Goal: Book appointment/travel/reservation

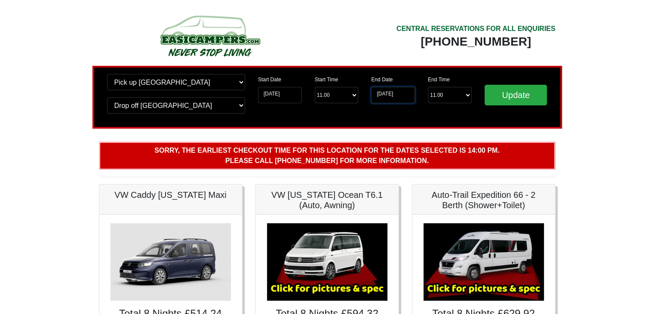
click at [398, 96] on input "16-11-2025" at bounding box center [393, 95] width 44 height 16
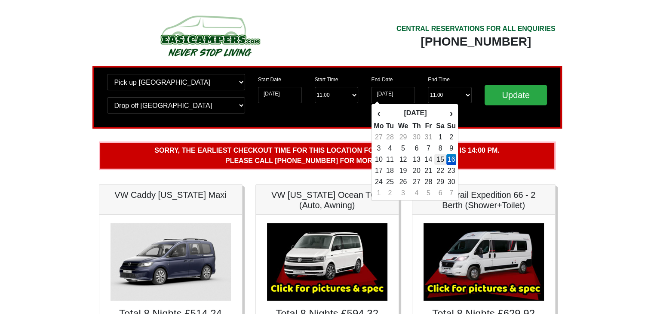
click at [441, 158] on td "15" at bounding box center [440, 159] width 12 height 11
type input "[DATE]"
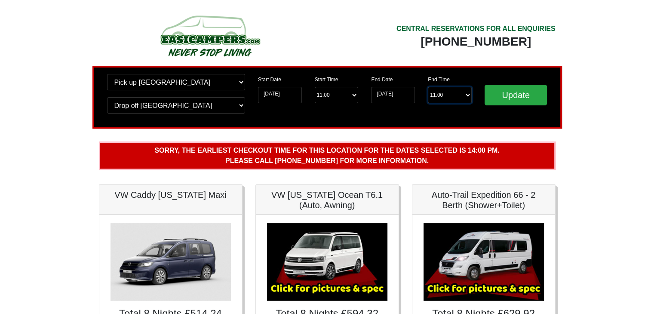
click at [447, 95] on select "End Time 11.00 -------- 08.00 am 09.00 am 10.00 am 11.00 am (Sunday Only)" at bounding box center [450, 95] width 44 height 16
select select "10.00"
click at [428, 87] on select "End Time 11.00 -------- 08.00 am 09.00 am 10.00 am 11.00 am (Sunday Only)" at bounding box center [450, 95] width 44 height 16
click at [512, 91] on input "Update" at bounding box center [515, 95] width 63 height 21
click at [407, 95] on input "[DATE]" at bounding box center [393, 95] width 44 height 16
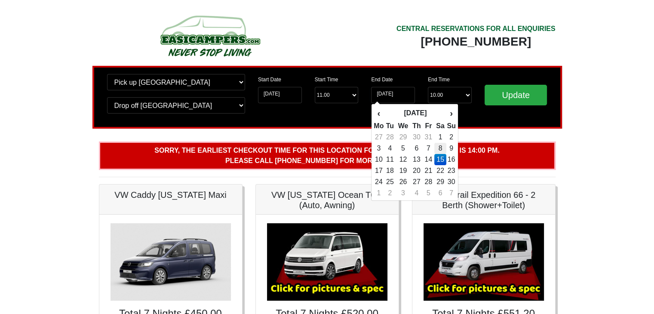
click at [443, 145] on td "8" at bounding box center [440, 148] width 12 height 11
click at [382, 93] on input "[DATE]" at bounding box center [393, 95] width 44 height 16
click at [442, 157] on td "15" at bounding box center [440, 159] width 12 height 11
type input "[DATE]"
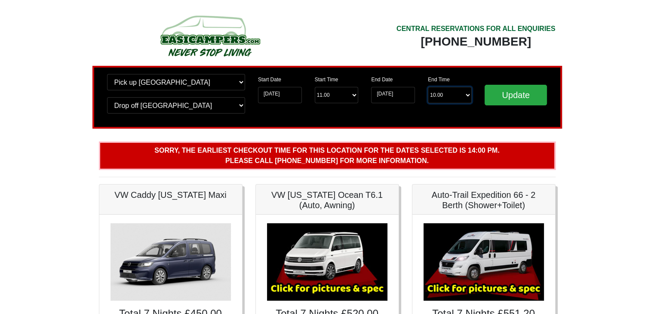
click at [468, 97] on select "End Time 10.00 -------- 08.00 am 09.00 am 10.00 am 11.00 am (Sunday Only)" at bounding box center [450, 95] width 44 height 16
select select "10.00"
click at [428, 87] on select "End Time 10.00 -------- 08.00 am 09.00 am 10.00 am 11.00 am (Sunday Only)" at bounding box center [450, 95] width 44 height 16
click at [522, 94] on input "Update" at bounding box center [515, 95] width 63 height 21
click at [498, 258] on img at bounding box center [483, 261] width 120 height 77
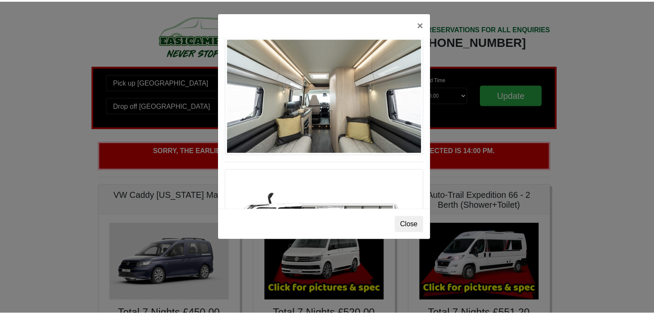
scroll to position [430, 0]
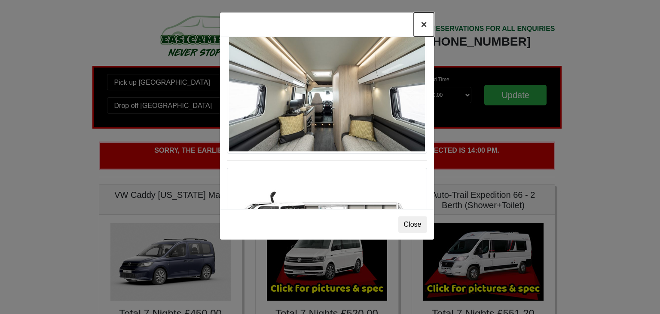
click at [421, 25] on button "×" at bounding box center [424, 24] width 20 height 24
